Goal: Information Seeking & Learning: Learn about a topic

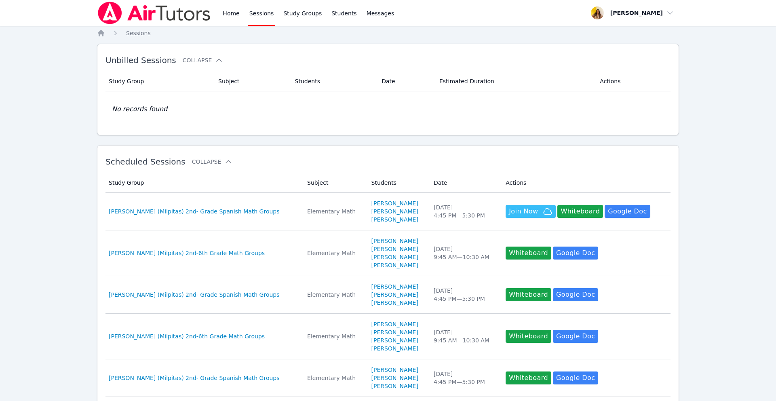
click at [253, 13] on link "Sessions" at bounding box center [262, 13] width 28 height 26
click at [163, 15] on img at bounding box center [154, 13] width 114 height 23
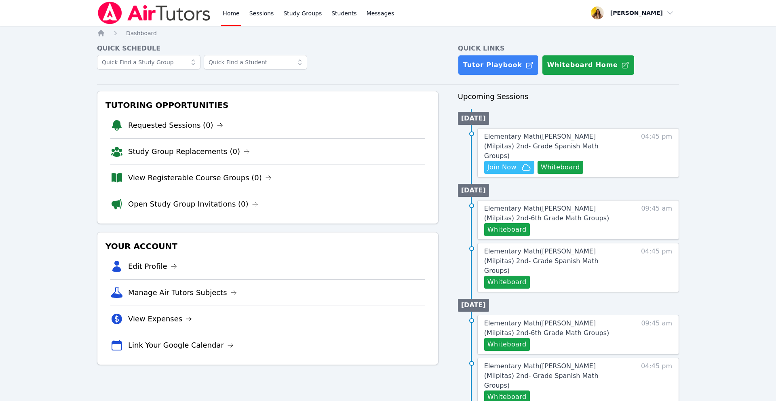
click at [163, 15] on img at bounding box center [154, 13] width 114 height 23
click at [171, 180] on link "View Registerable Course Groups (0)" at bounding box center [200, 177] width 144 height 11
click at [171, 180] on div "Home Sessions Study Groups Students Messages Open user menu Silvia Sigaran Open…" at bounding box center [388, 340] width 776 height 680
